Goal: Task Accomplishment & Management: Complete application form

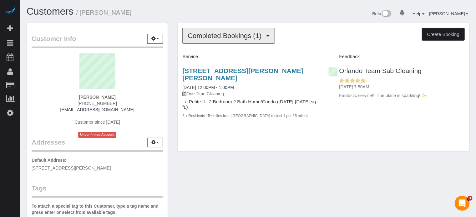
click at [235, 41] on button "Completed Bookings (1)" at bounding box center [228, 36] width 93 height 16
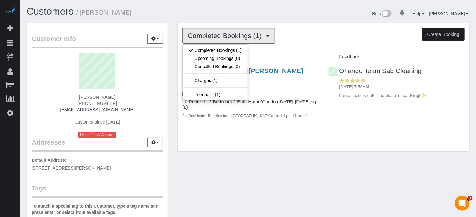
click at [235, 41] on button "Completed Bookings (1)" at bounding box center [228, 36] width 93 height 16
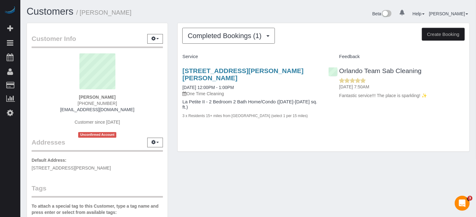
click at [95, 103] on span "(626) 487-9746" at bounding box center [97, 103] width 39 height 5
copy div "(626) 487-9746"
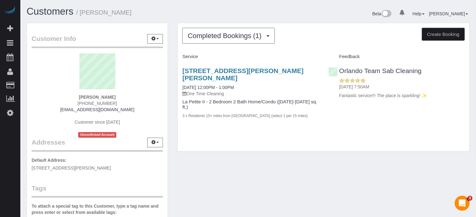
click at [178, 73] on div "2815 Kurt St, Unit D, Eustis, FL 32726 09/25/2025 12:00PM - 1:00PM One Time Cle…" at bounding box center [251, 96] width 146 height 69
drag, startPoint x: 178, startPoint y: 71, endPoint x: 300, endPoint y: 67, distance: 122.1
click at [300, 67] on div "2815 Kurt St, Unit D, Eustis, FL 32726 09/25/2025 12:00PM - 1:00PM One Time Cle…" at bounding box center [251, 96] width 146 height 69
copy link "2815 Kurt St, Unit D, Eustis, FL 32726"
click at [94, 101] on span "(626) 487-9746" at bounding box center [97, 103] width 39 height 5
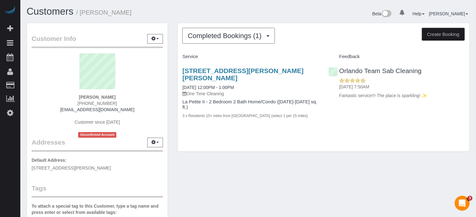
click at [94, 101] on span "(626) 487-9746" at bounding box center [97, 103] width 39 height 5
copy div "(626) 487-9746"
drag, startPoint x: 125, startPoint y: 110, endPoint x: 70, endPoint y: 110, distance: 55.1
click at [70, 110] on div "Tim Bush (626) 487-9746 bushlayne@gmail.com Customer since 2025 Unconfirmed Acc…" at bounding box center [97, 95] width 131 height 84
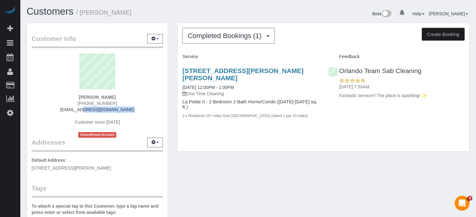
copy link "bushlayne@gmail.com"
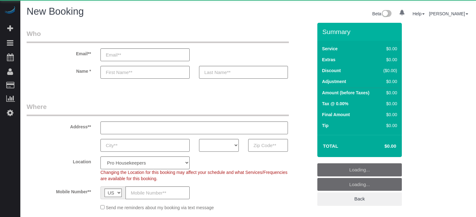
select select "number:9"
select select "object:1091"
select select "4"
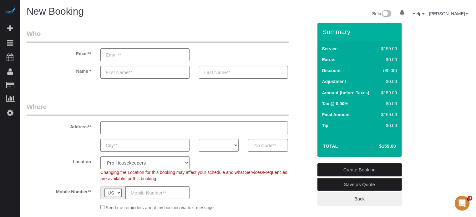
click at [171, 162] on select "Pro Housekeepers Atlanta Austin Boston Chicago Cincinnati Clearwater Denver Ft …" at bounding box center [144, 163] width 89 height 13
select select "5"
click at [100, 157] on select "Pro Housekeepers Atlanta Austin Boston Chicago Cincinnati Clearwater Denver Ft …" at bounding box center [144, 163] width 89 height 13
select select "object:1229"
select select "204"
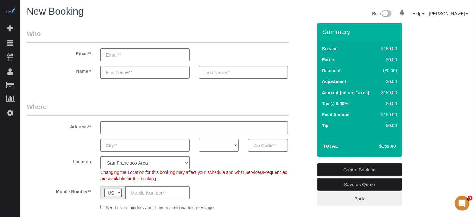
click at [215, 150] on select "AK AL AR AZ CA CO CT DC DE FL GA HI IA ID IL IN KS KY LA MA MD ME MI MN MO MS M…" at bounding box center [219, 145] width 40 height 13
select select "CA"
click at [199, 139] on select "AK AL AR AZ CA CO CT DC DE FL GA HI IA ID IL IN KS KY LA MA MD ME MI MN MO MS M…" at bounding box center [219, 145] width 40 height 13
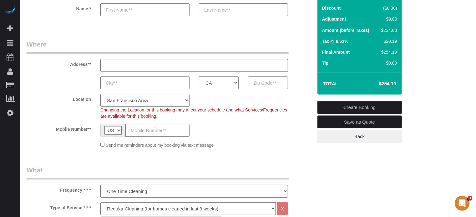
scroll to position [156, 0]
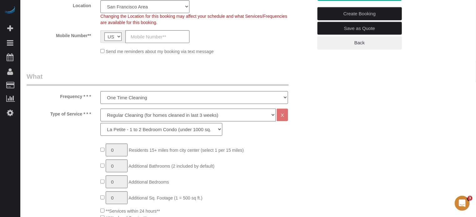
drag, startPoint x: 119, startPoint y: 114, endPoint x: 119, endPoint y: 118, distance: 3.8
click at [119, 114] on select "Deep Cleaning (for homes that have not been cleaned in 3+ weeks) Spruce Regular…" at bounding box center [187, 115] width 175 height 13
select select "5"
click at [100, 109] on select "Deep Cleaning (for homes that have not been cleaned in 3+ weeks) Spruce Regular…" at bounding box center [187, 115] width 175 height 13
click at [89, 131] on div "Type of Service * * * Deep Cleaning (for homes that have not been cleaned in 3+…" at bounding box center [170, 124] width 296 height 30
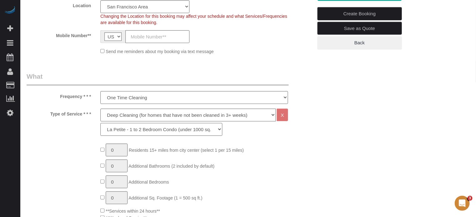
click at [133, 134] on select "La Petite - 1 to 2 Bedroom Condo (under 1000 sq. ft.) La Petite II - 2 Bedroom …" at bounding box center [161, 129] width 122 height 13
select select "212"
click at [100, 123] on select "La Petite - 1 to 2 Bedroom Condo (under 1000 sq. ft.) La Petite II - 2 Bedroom …" at bounding box center [161, 129] width 122 height 13
click at [129, 114] on select "Deep Cleaning (for homes that have not been cleaned in 3+ weeks) Spruce Regular…" at bounding box center [187, 115] width 175 height 13
select select "4"
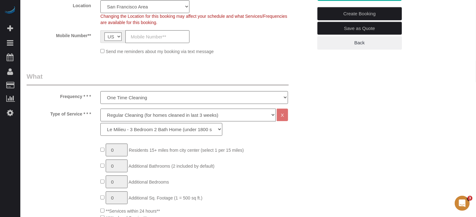
click at [100, 109] on select "Deep Cleaning (for homes that have not been cleaned in 3+ weeks) Spruce Regular…" at bounding box center [187, 115] width 175 height 13
click at [133, 132] on select "La Petite - 1 to 2 Bedroom Condo (under 1000 sq. ft.) La Petite II - 2 Bedroom …" at bounding box center [161, 129] width 122 height 13
select select "277"
click at [100, 123] on select "La Petite - 1 to 2 Bedroom Condo (under 1000 sq. ft.) La Petite II - 2 Bedroom …" at bounding box center [161, 129] width 122 height 13
click at [122, 100] on select "One Time Cleaning Weekly Cleaning (20%) - 20.00% (0% for the First Booking) Eve…" at bounding box center [194, 97] width 188 height 13
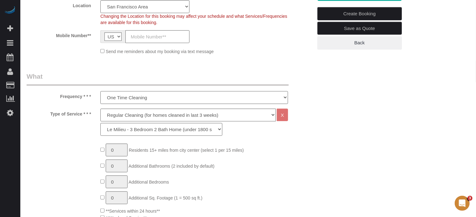
select select "object:1231"
click at [100, 91] on select "One Time Cleaning Weekly Cleaning (20%) - 20.00% (0% for the First Booking) Eve…" at bounding box center [194, 97] width 188 height 13
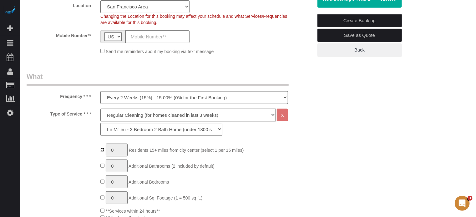
type input "1"
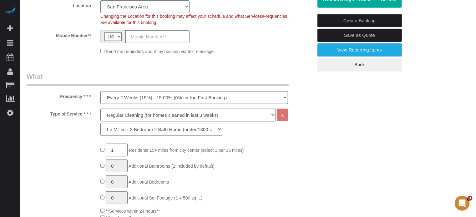
click at [74, 104] on div "Frequency * * * One Time Cleaning Weekly Cleaning (20%) - 20.00% (0% for the Fi…" at bounding box center [170, 88] width 296 height 32
drag, startPoint x: 60, startPoint y: 97, endPoint x: 92, endPoint y: 115, distance: 36.7
click at [92, 115] on label "Type of Service * * *" at bounding box center [59, 113] width 74 height 8
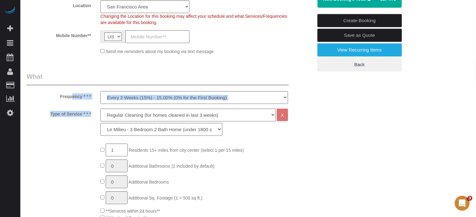
drag, startPoint x: 92, startPoint y: 115, endPoint x: 56, endPoint y: 97, distance: 40.6
click at [62, 97] on label "Frequency * * *" at bounding box center [59, 95] width 74 height 8
drag, startPoint x: 61, startPoint y: 96, endPoint x: 96, endPoint y: 114, distance: 39.6
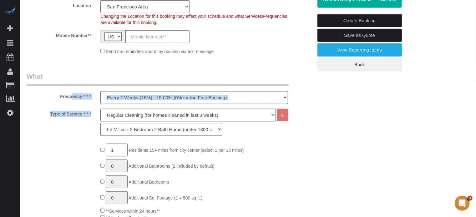
click at [91, 114] on label "Type of Service * * *" at bounding box center [59, 113] width 74 height 8
drag, startPoint x: 92, startPoint y: 115, endPoint x: 56, endPoint y: 95, distance: 41.2
click at [60, 96] on label "Frequency * * *" at bounding box center [59, 95] width 74 height 8
drag, startPoint x: 60, startPoint y: 96, endPoint x: 90, endPoint y: 115, distance: 35.8
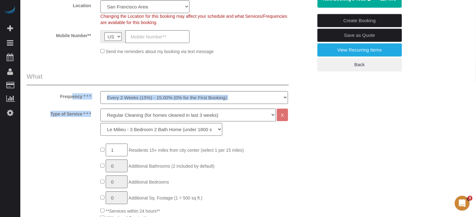
click at [90, 115] on label "Type of Service * * *" at bounding box center [59, 113] width 74 height 8
drag, startPoint x: 91, startPoint y: 115, endPoint x: 58, endPoint y: 92, distance: 39.9
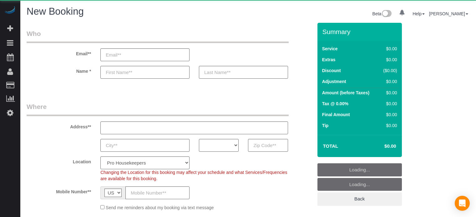
select select "number:9"
select select "object:640"
select select "4"
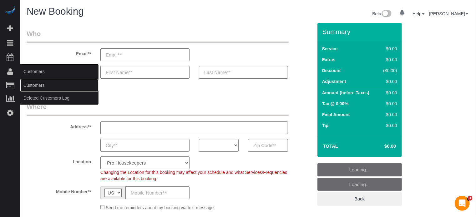
click at [32, 84] on link "Customers" at bounding box center [59, 85] width 78 height 13
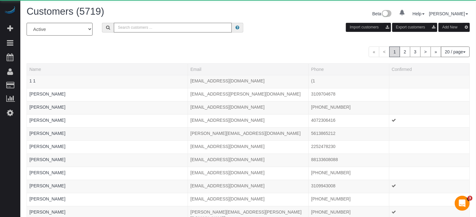
click at [143, 30] on input "text" at bounding box center [173, 28] width 118 height 10
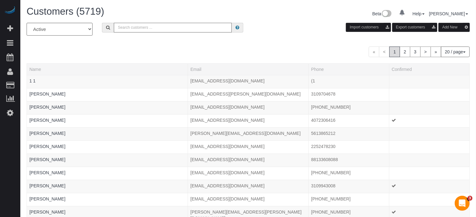
paste input "[EMAIL_ADDRESS][DOMAIN_NAME]"
type input "[EMAIL_ADDRESS][DOMAIN_NAME]"
